Goal: Navigation & Orientation: Go to known website

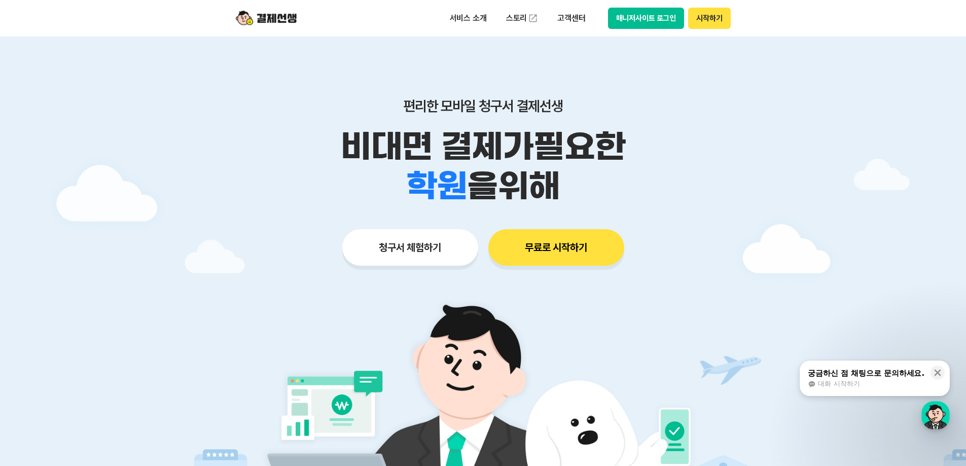
click at [700, 13] on button "시작하기" at bounding box center [709, 18] width 42 height 21
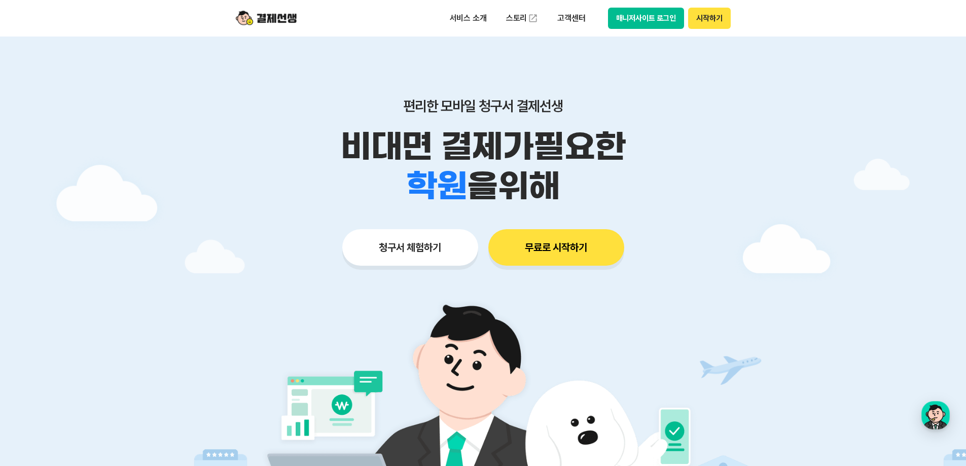
click at [663, 37] on div "편리한 모바일 청구서 결제선생 비대면 결제가 필요한 학원 공부방 호텔 쇼핑몰 병원 배달 보험사 항공사 골프장 을 위해 청구서 체험하기 무료로 …" at bounding box center [483, 162] width 519 height 250
click at [662, 6] on div "서비스 소개 스토리 고객센터 매니저사이트 로그인 시작하기" at bounding box center [483, 18] width 519 height 37
click at [662, 21] on button "매니저사이트 로그인" at bounding box center [646, 18] width 77 height 21
